Goal: Task Accomplishment & Management: Use online tool/utility

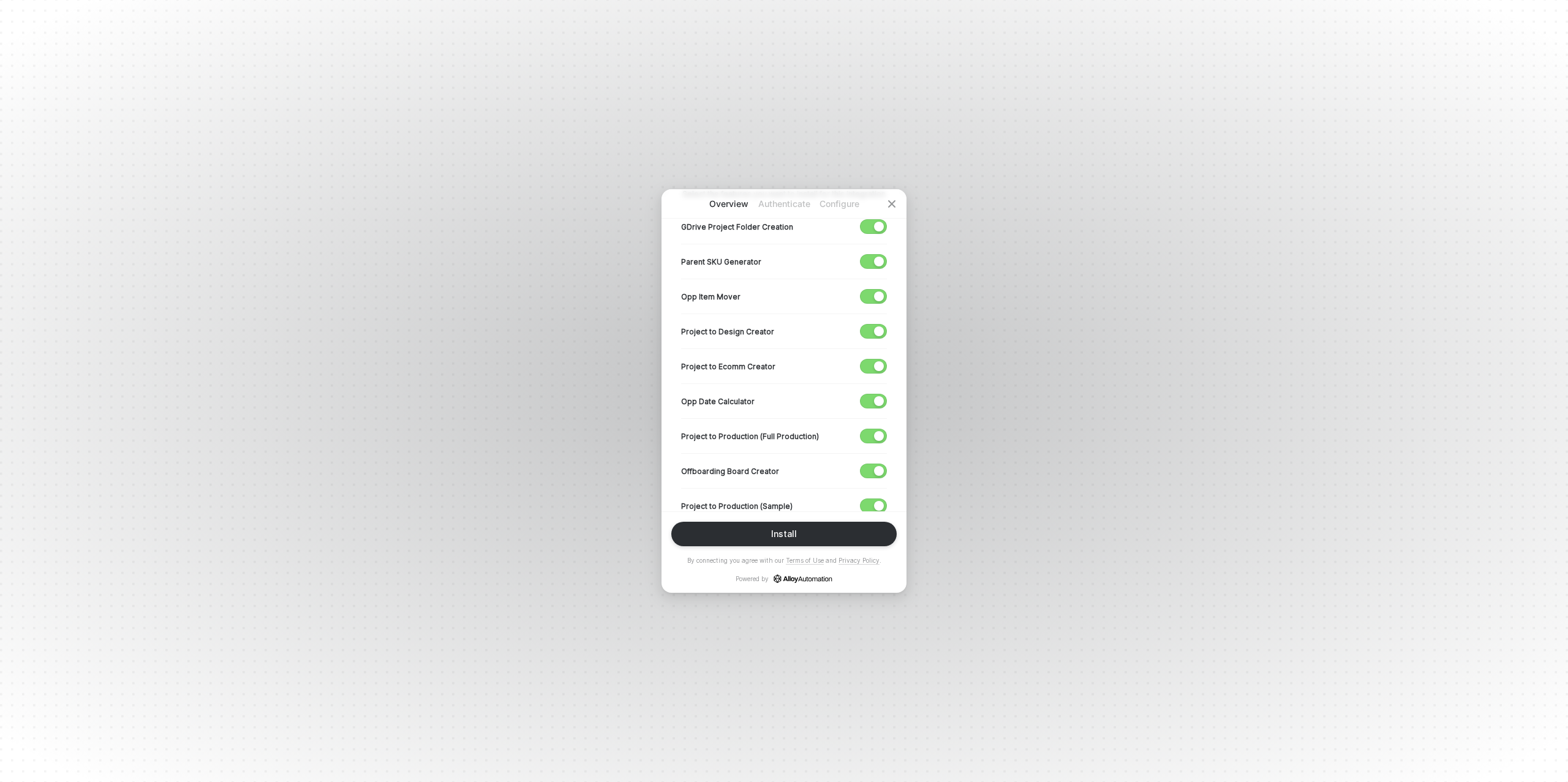
scroll to position [276, 0]
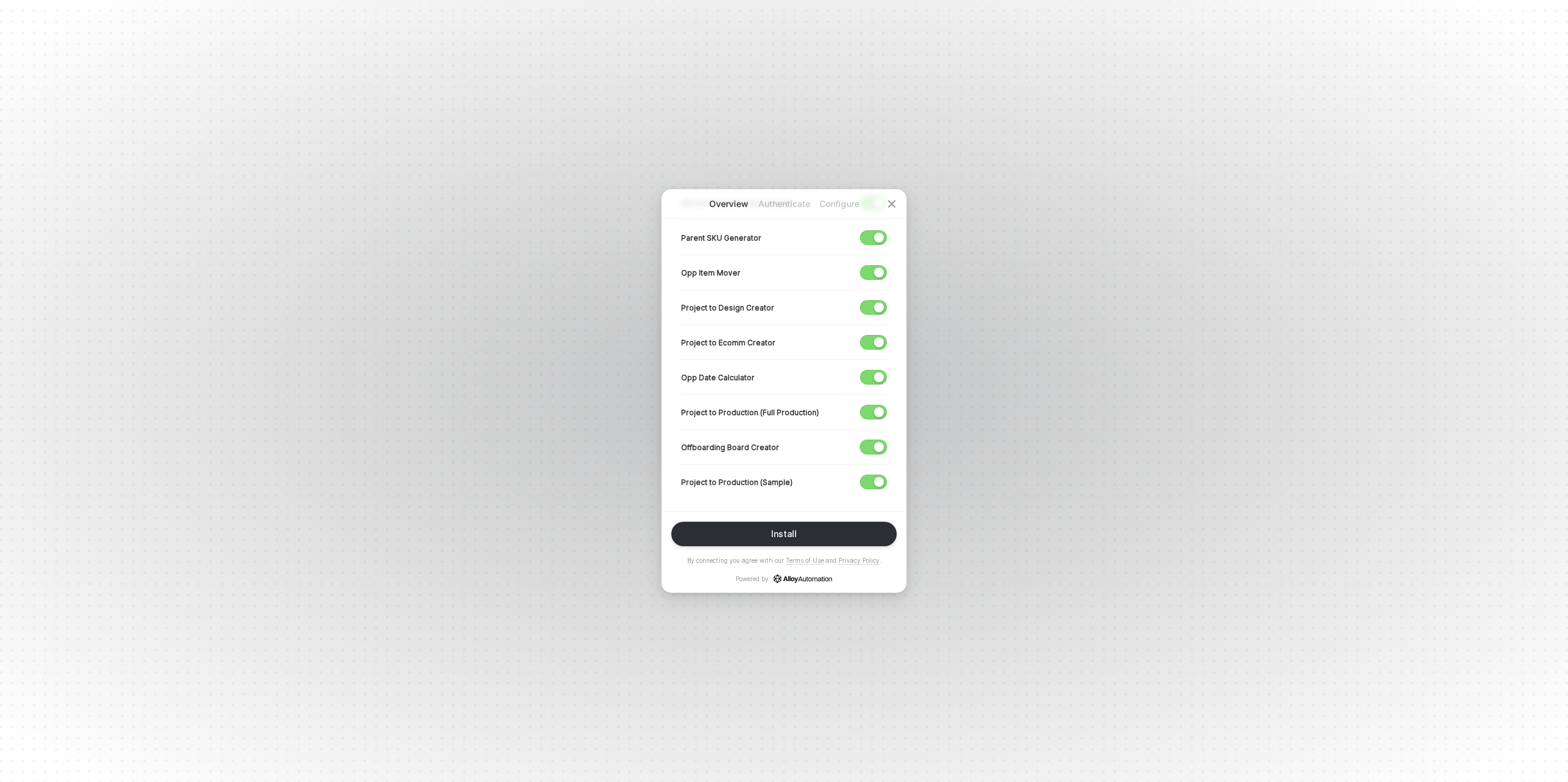
drag, startPoint x: 866, startPoint y: 440, endPoint x: 867, endPoint y: 417, distance: 23.0
click at [867, 440] on span "button" at bounding box center [870, 446] width 20 height 14
click at [865, 413] on span "button" at bounding box center [870, 412] width 20 height 14
drag, startPoint x: 870, startPoint y: 378, endPoint x: 869, endPoint y: 370, distance: 8.1
click at [870, 378] on span "button" at bounding box center [870, 377] width 20 height 14
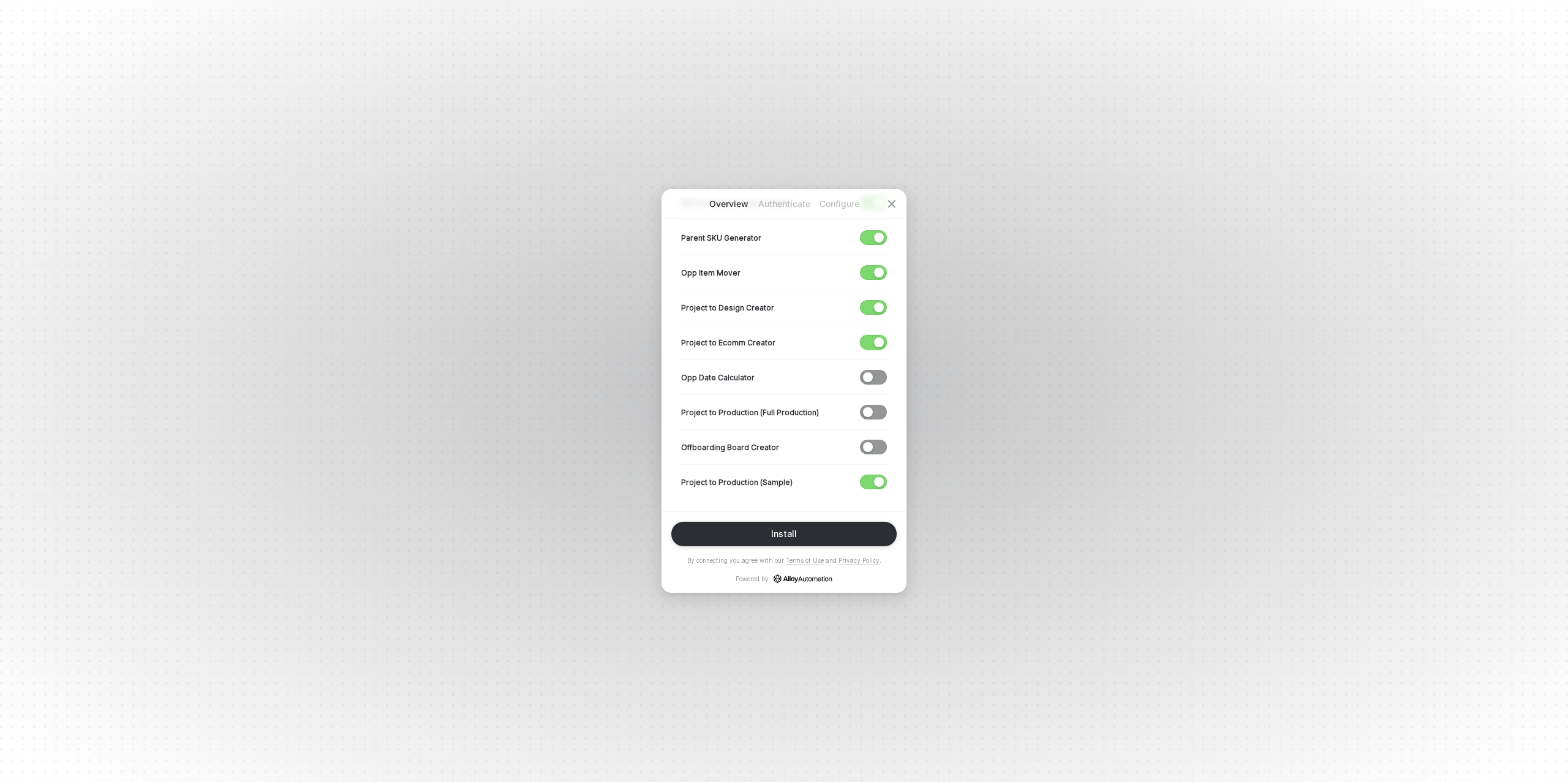
drag, startPoint x: 868, startPoint y: 346, endPoint x: 867, endPoint y: 338, distance: 8.1
click at [867, 344] on span "button" at bounding box center [870, 342] width 20 height 14
click at [869, 305] on span "button" at bounding box center [870, 307] width 20 height 14
click at [876, 274] on div "button" at bounding box center [879, 273] width 10 height 10
drag, startPoint x: 875, startPoint y: 237, endPoint x: 868, endPoint y: 244, distance: 9.9
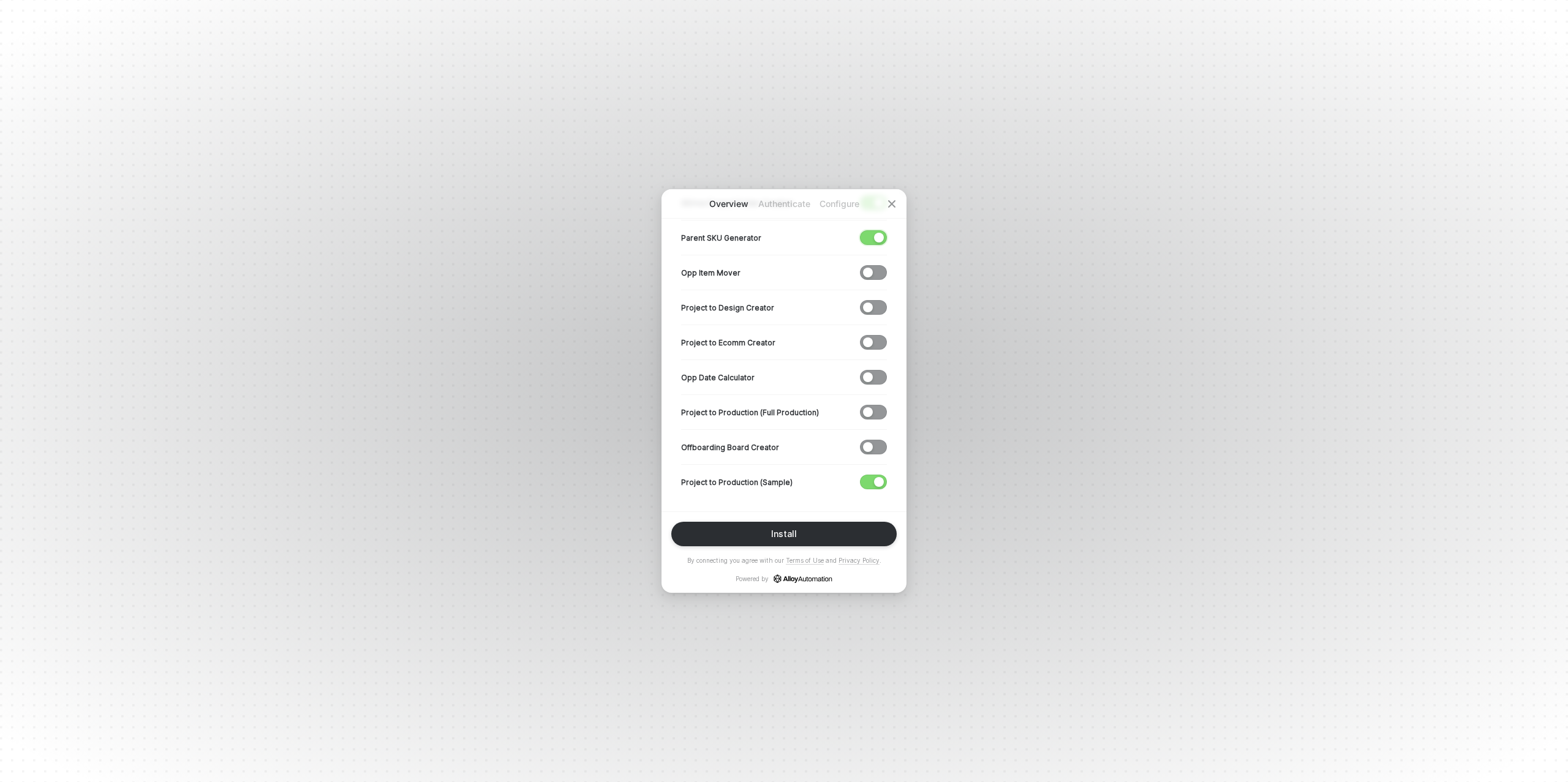
click at [875, 237] on div "button" at bounding box center [879, 238] width 10 height 10
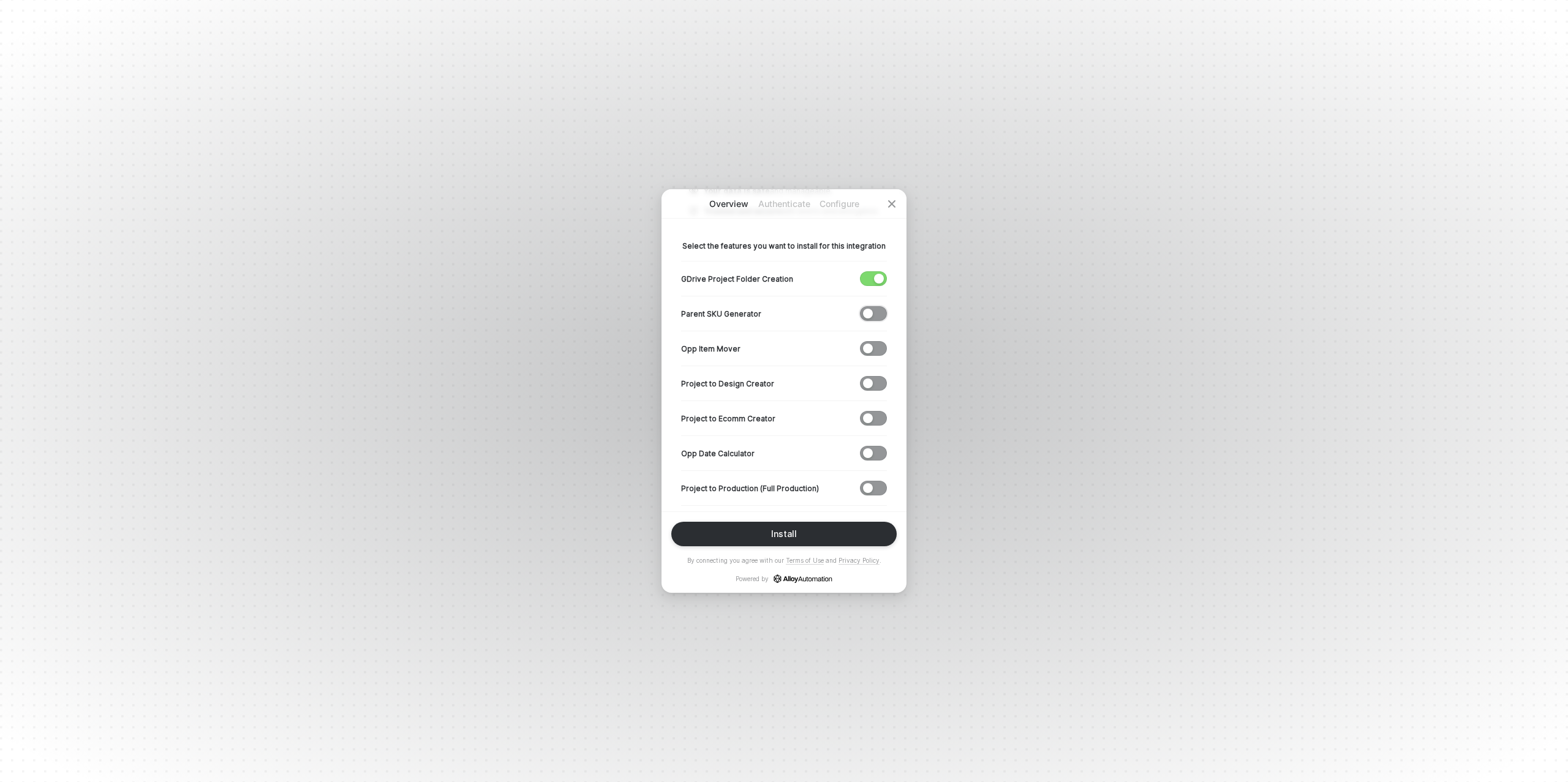
scroll to position [177, 0]
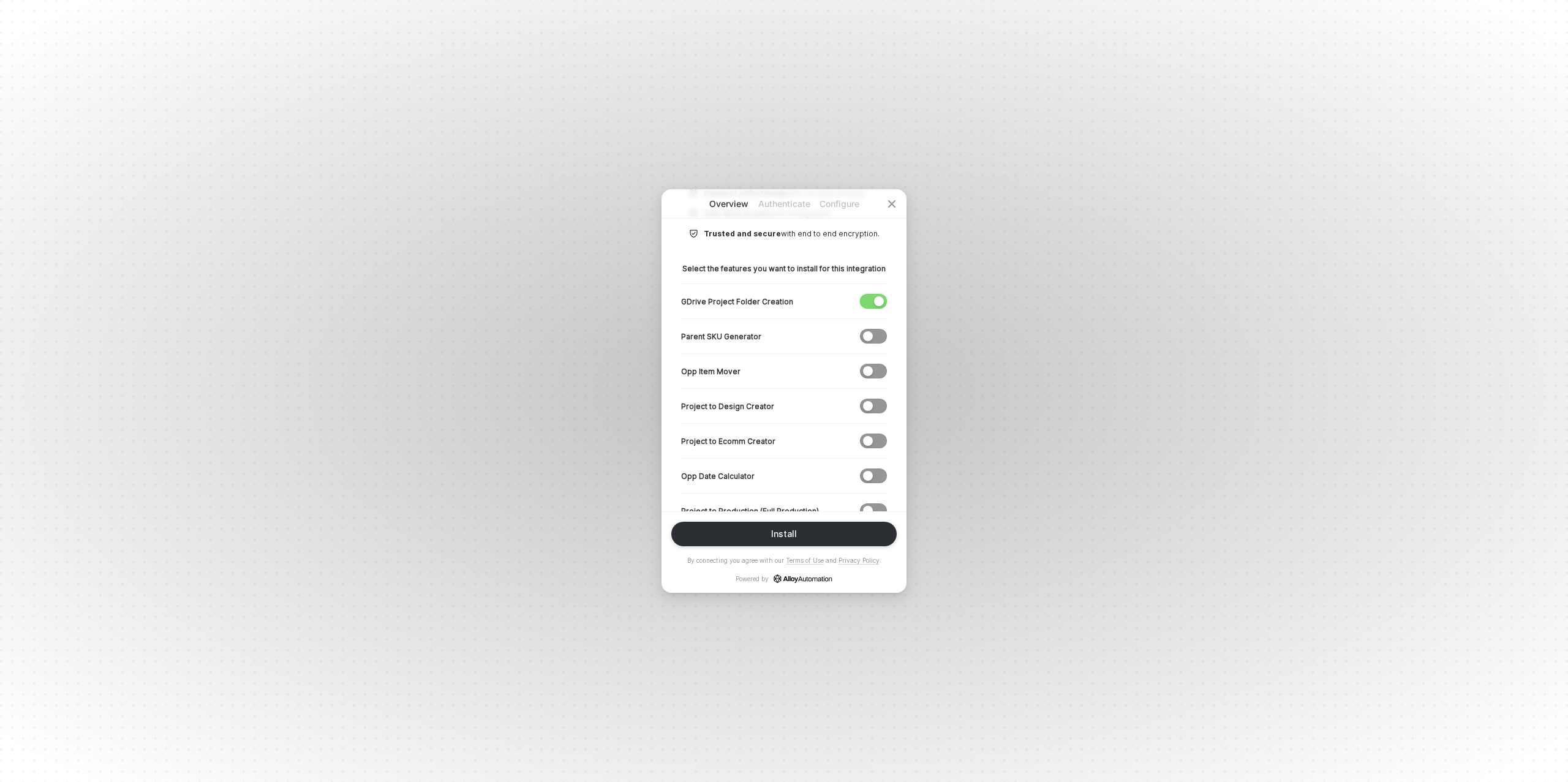
click at [876, 302] on div "button" at bounding box center [879, 301] width 10 height 10
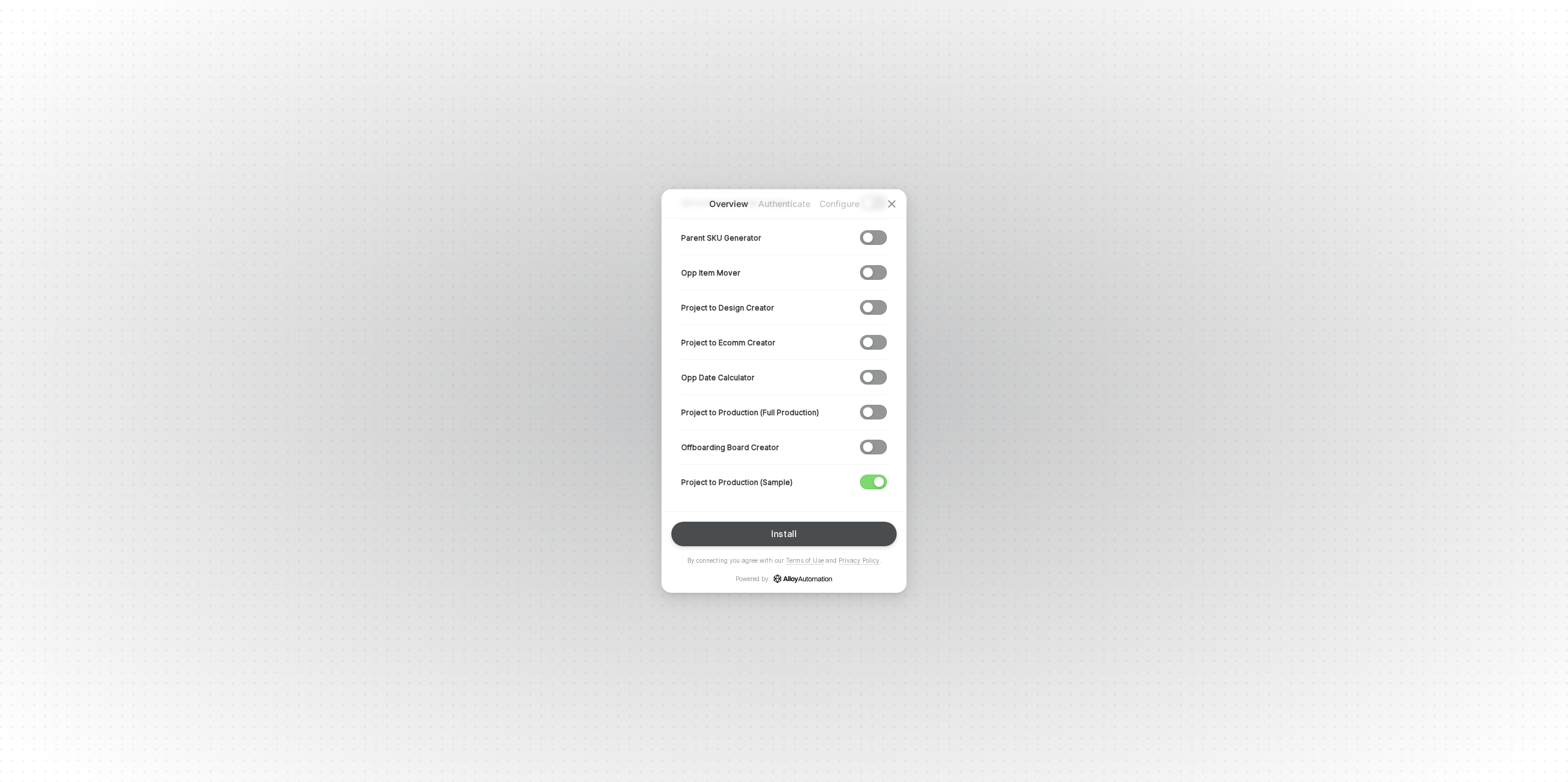
click at [784, 535] on div "Install" at bounding box center [784, 534] width 26 height 10
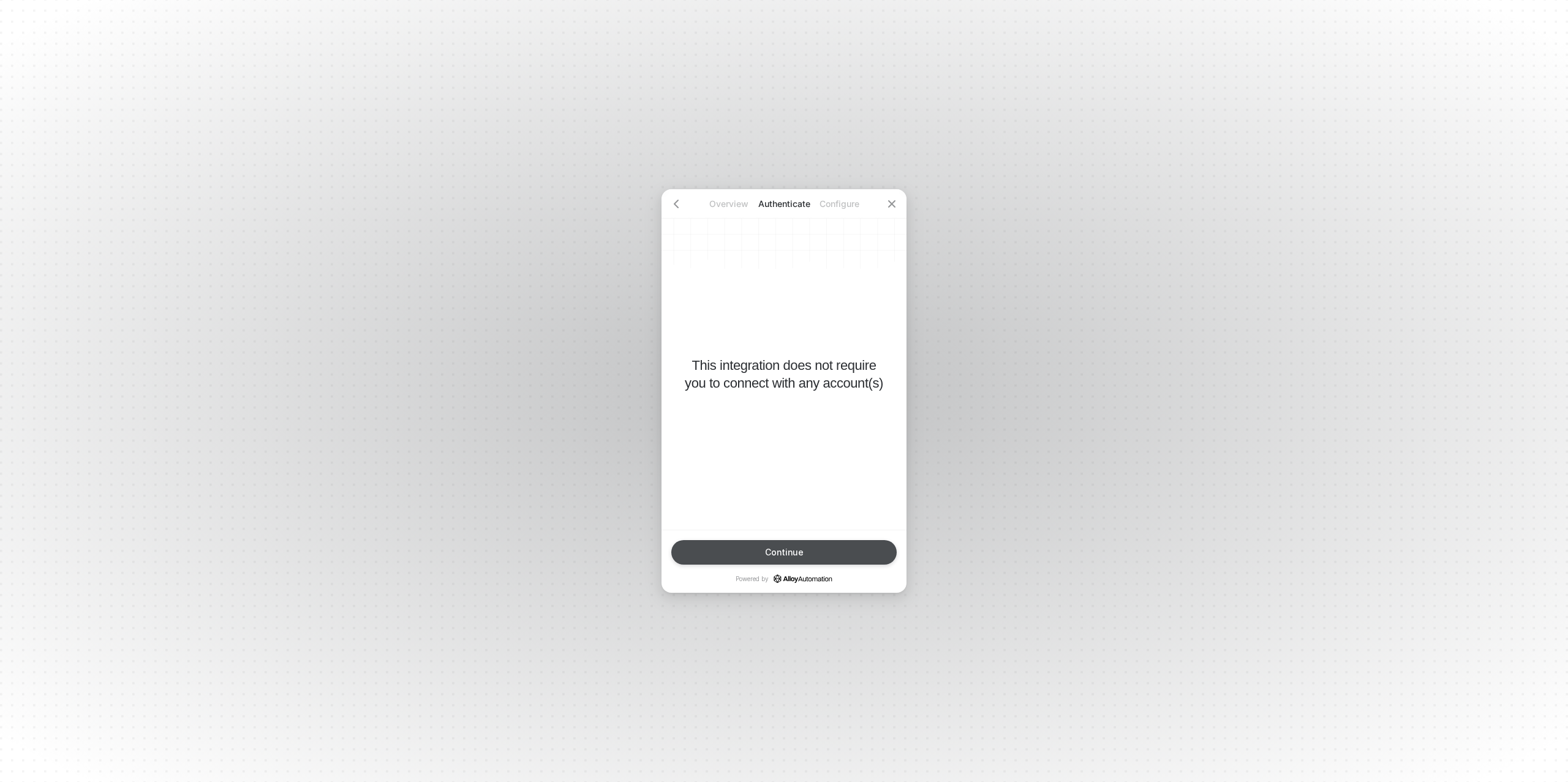
click at [793, 549] on div "Continue" at bounding box center [784, 552] width 39 height 10
click at [795, 549] on div "Finish" at bounding box center [784, 552] width 25 height 10
click at [795, 549] on button "Done" at bounding box center [784, 553] width 225 height 25
